Goal: Browse casually

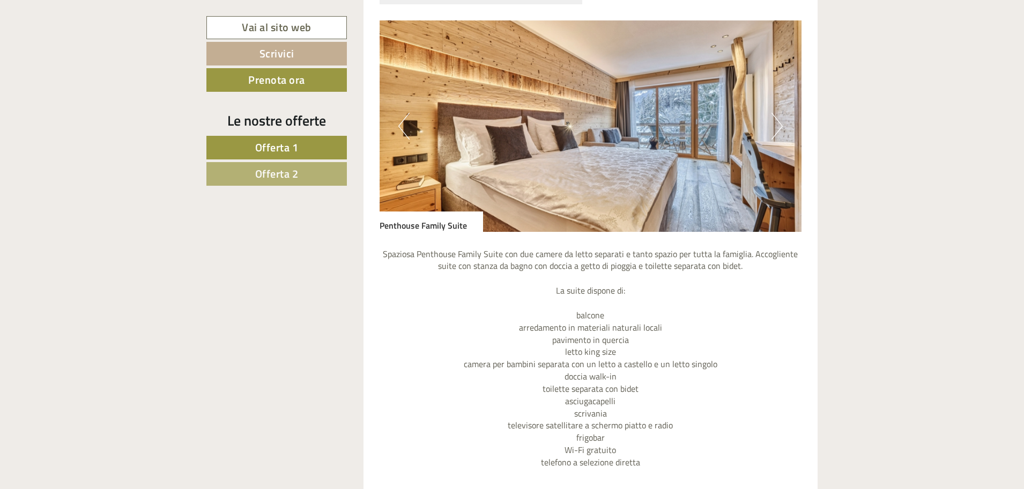
scroll to position [804, 0]
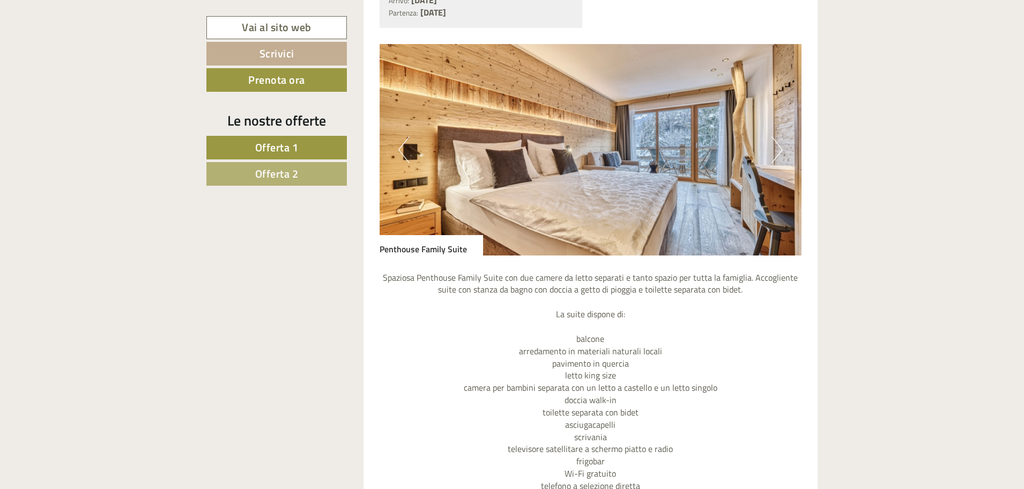
click at [782, 152] on button "Next" at bounding box center [777, 149] width 11 height 27
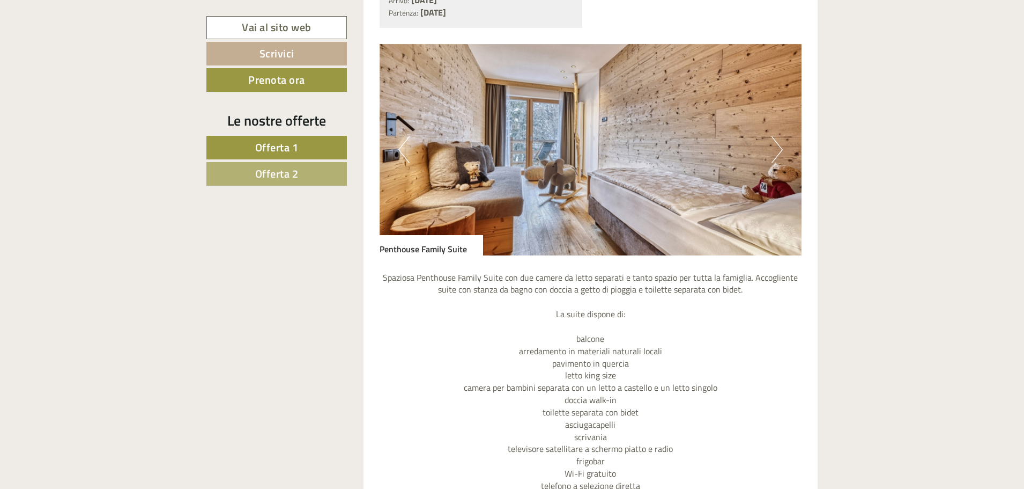
click at [781, 152] on button "Next" at bounding box center [777, 149] width 11 height 27
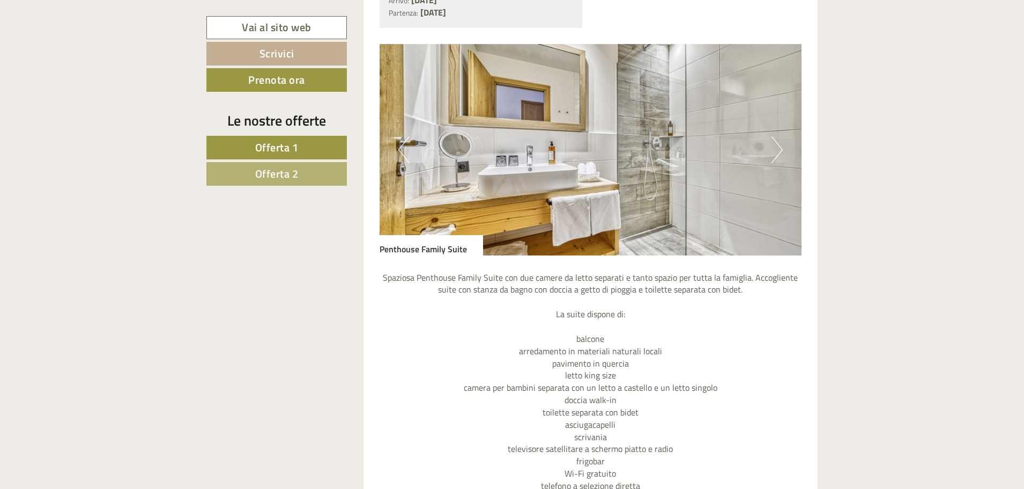
click at [781, 152] on button "Next" at bounding box center [777, 149] width 11 height 27
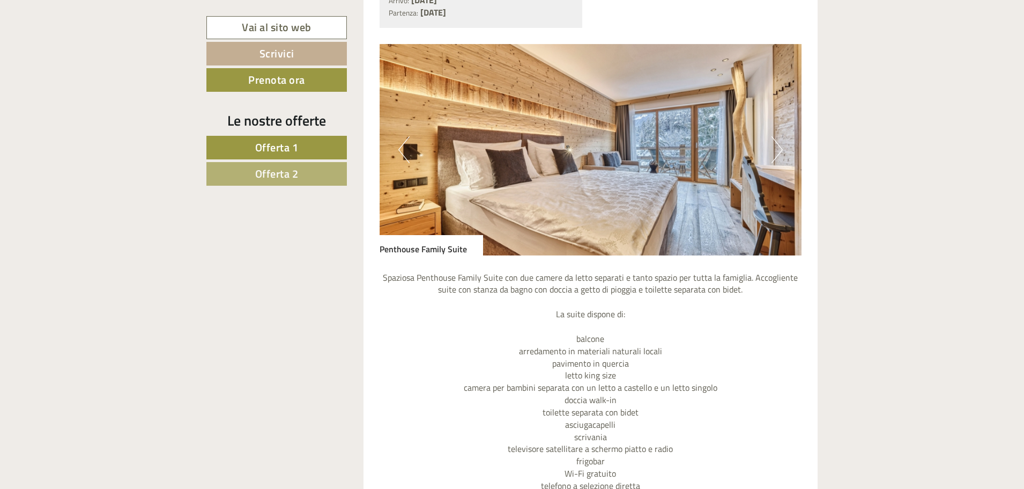
click at [781, 152] on button "Next" at bounding box center [777, 149] width 11 height 27
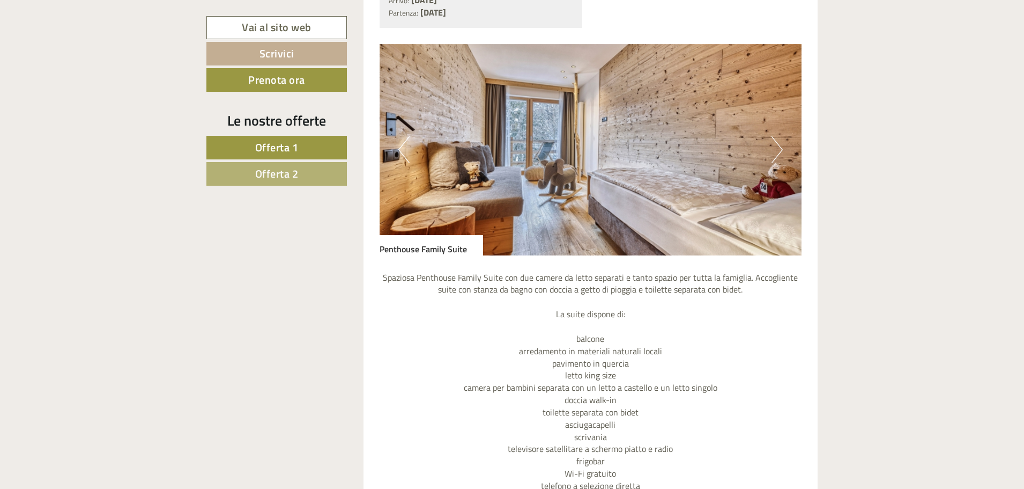
click at [781, 152] on button "Next" at bounding box center [777, 149] width 11 height 27
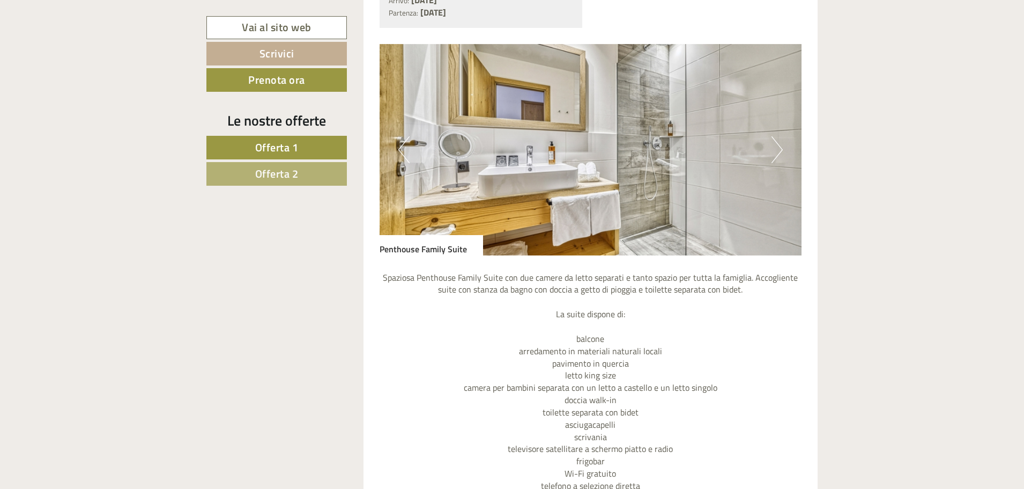
click at [781, 152] on button "Next" at bounding box center [777, 149] width 11 height 27
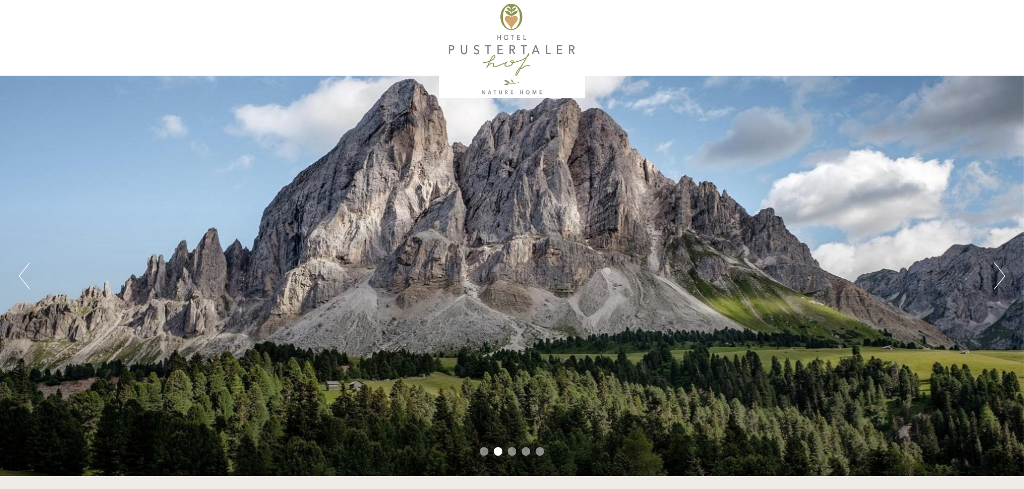
scroll to position [0, 0]
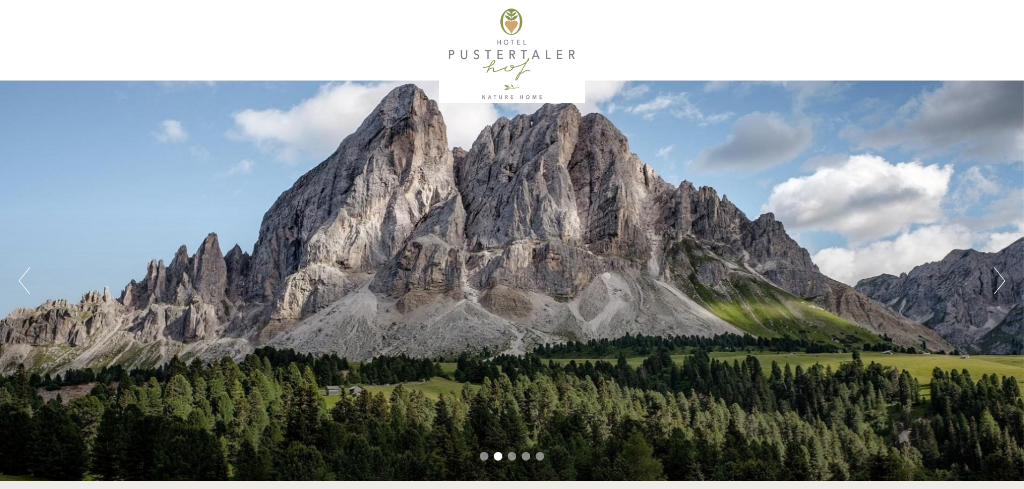
click at [506, 49] on div at bounding box center [512, 54] width 601 height 98
click at [510, 83] on div at bounding box center [512, 54] width 601 height 98
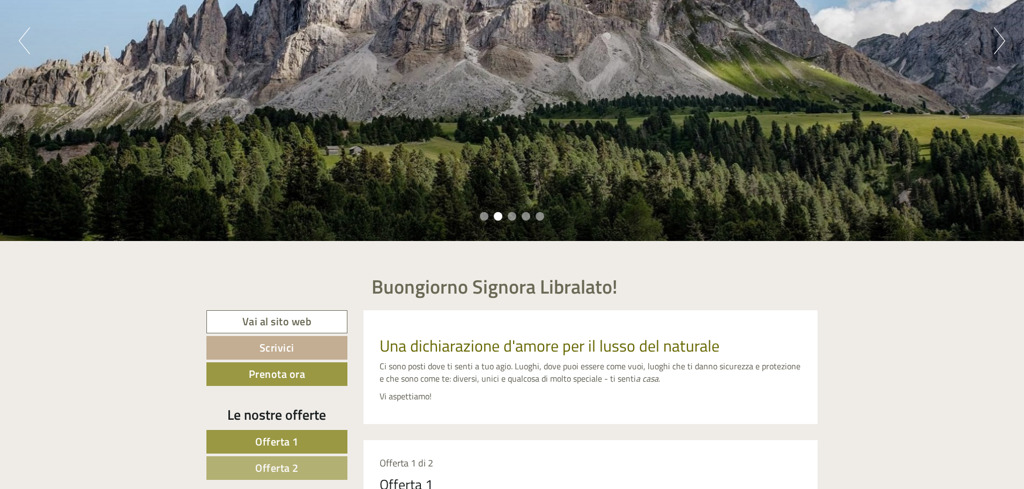
scroll to position [54, 0]
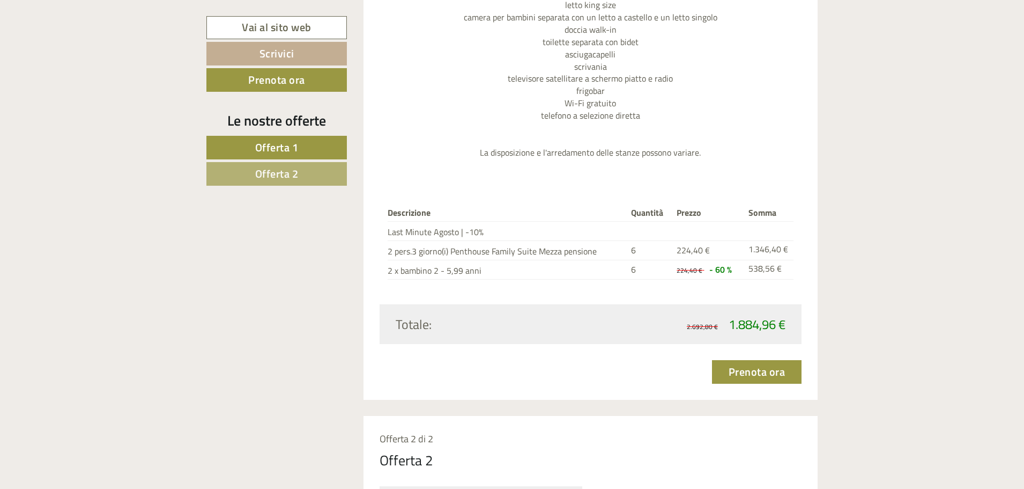
scroll to position [1180, 0]
